Goal: Find specific page/section: Find specific page/section

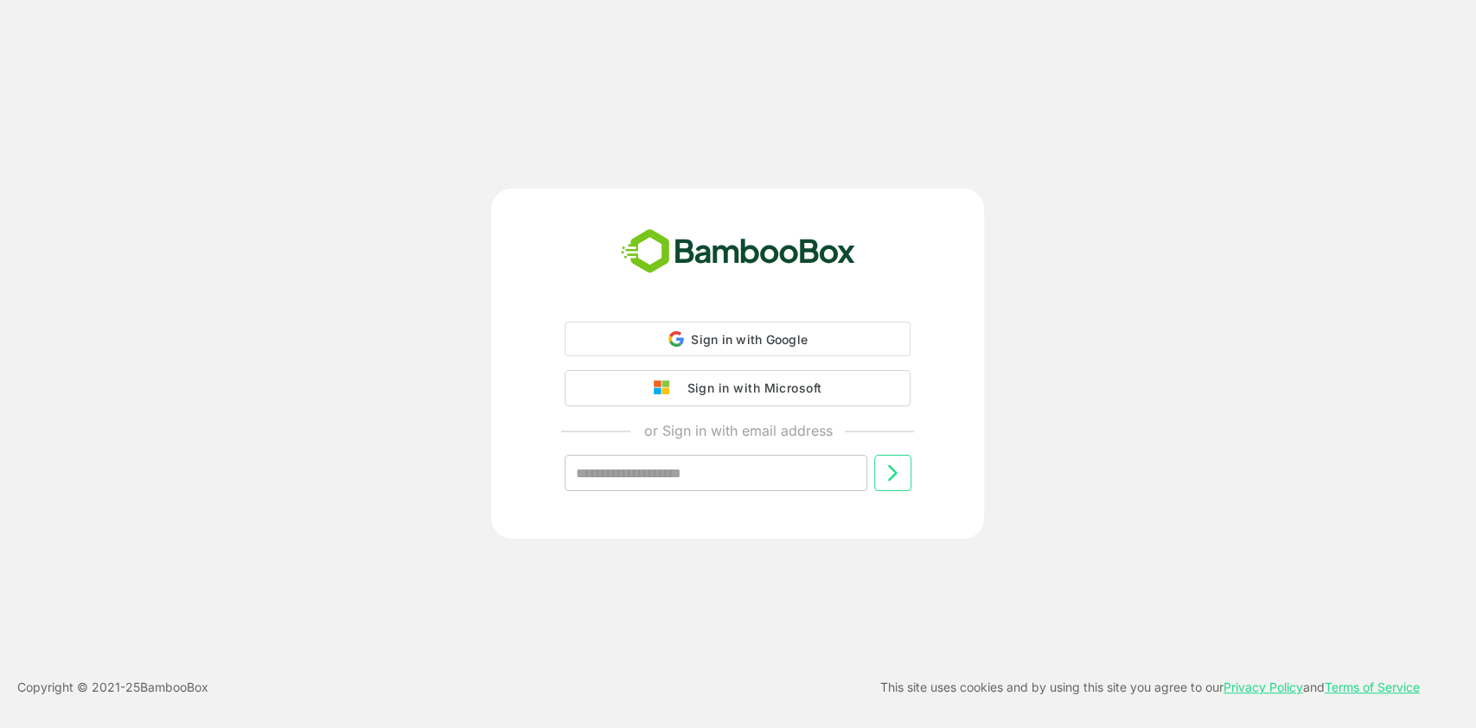
click at [654, 376] on button "Sign in with Microsoft" at bounding box center [738, 388] width 346 height 36
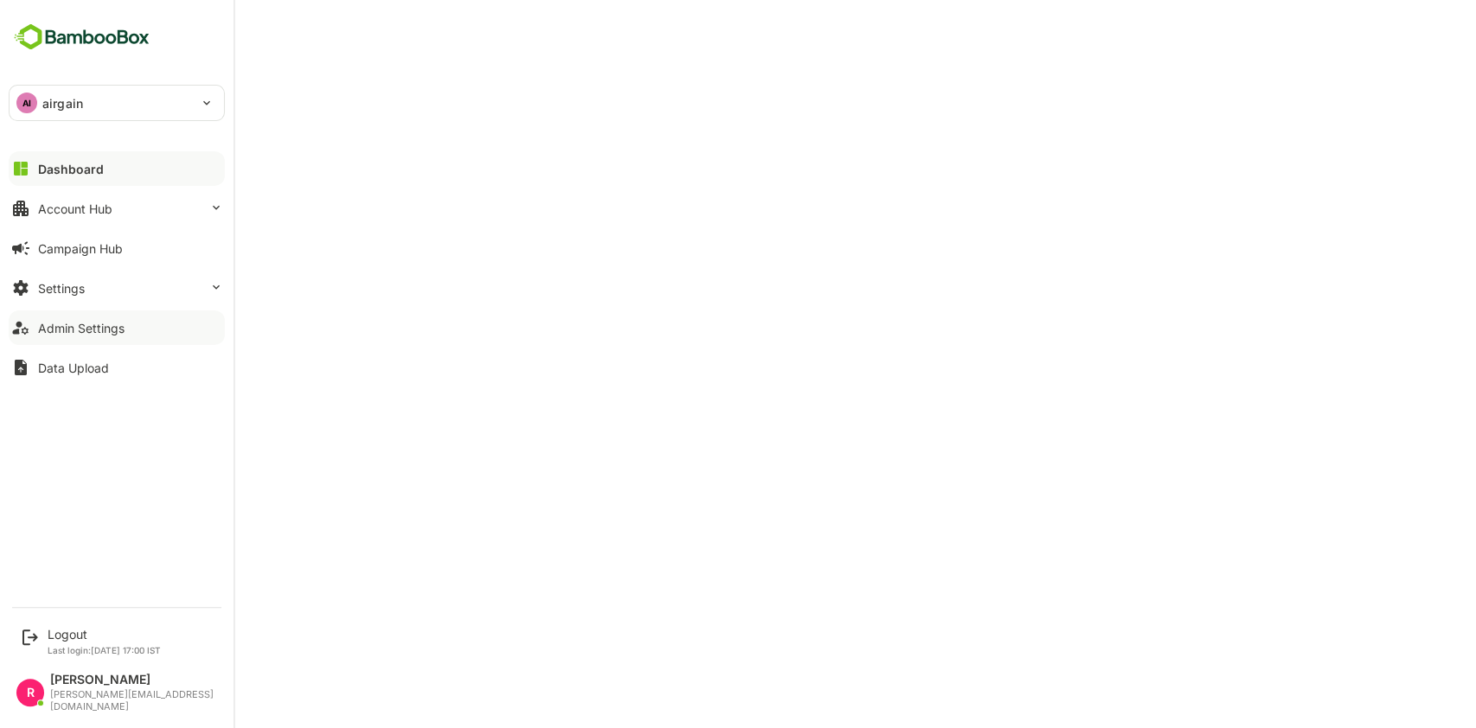
click at [41, 330] on div "Admin Settings" at bounding box center [81, 328] width 86 height 15
